Goal: Navigation & Orientation: Find specific page/section

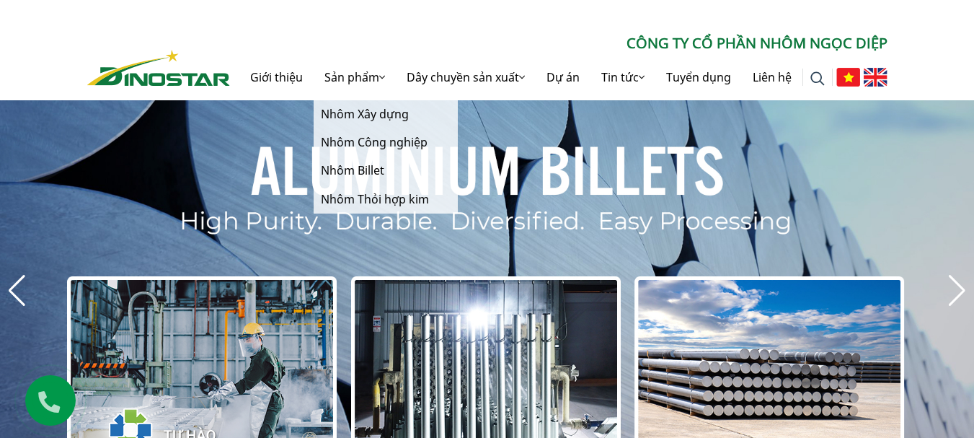
click at [343, 78] on link "Sản [PERSON_NAME]" at bounding box center [355, 77] width 82 height 46
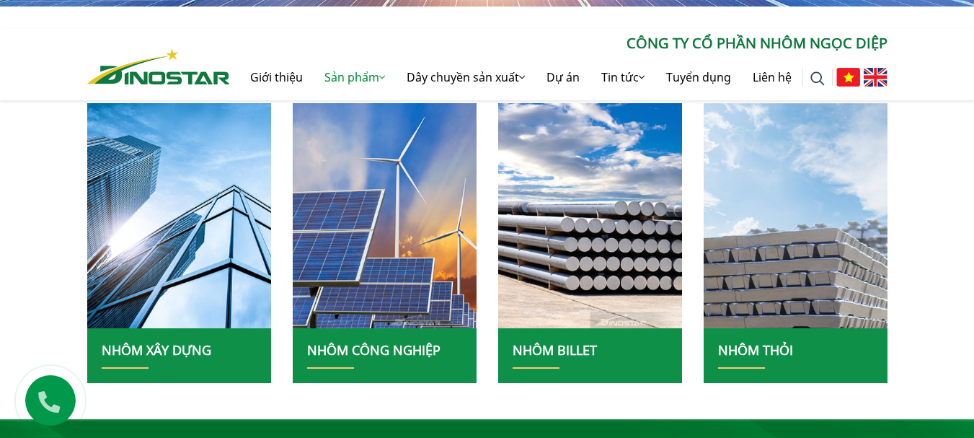
scroll to position [361, 0]
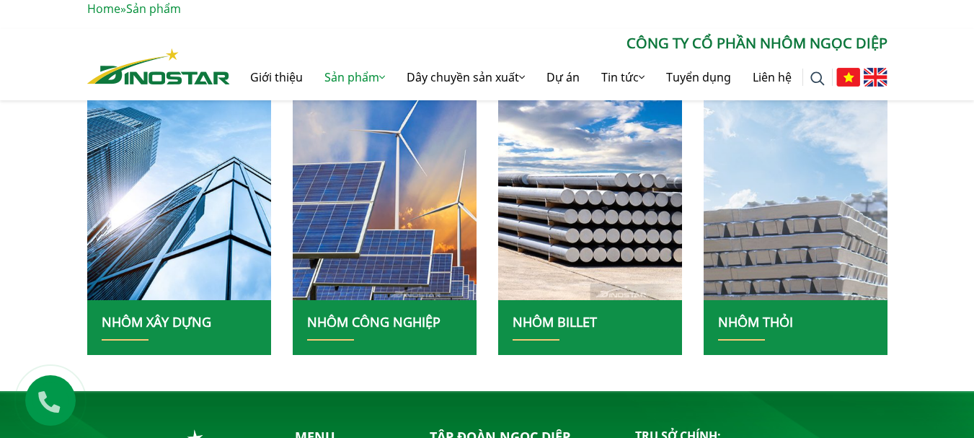
click at [777, 257] on img at bounding box center [795, 187] width 197 height 241
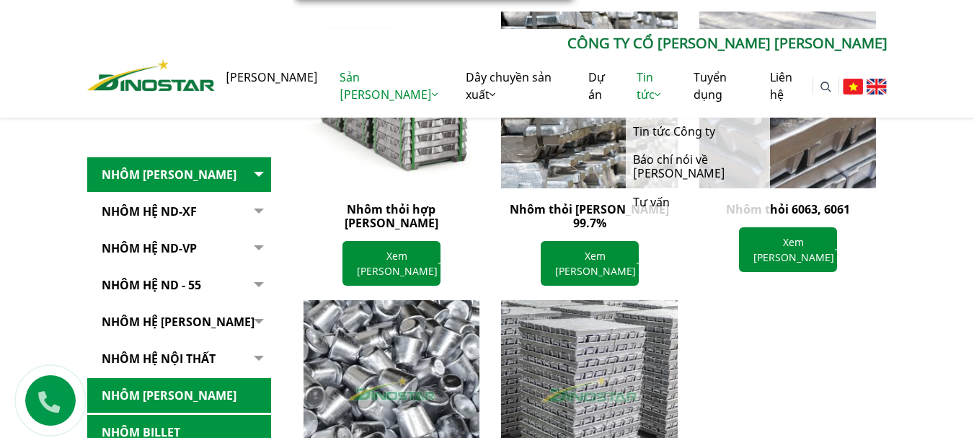
scroll to position [793, 0]
